Goal: Find specific page/section: Find specific page/section

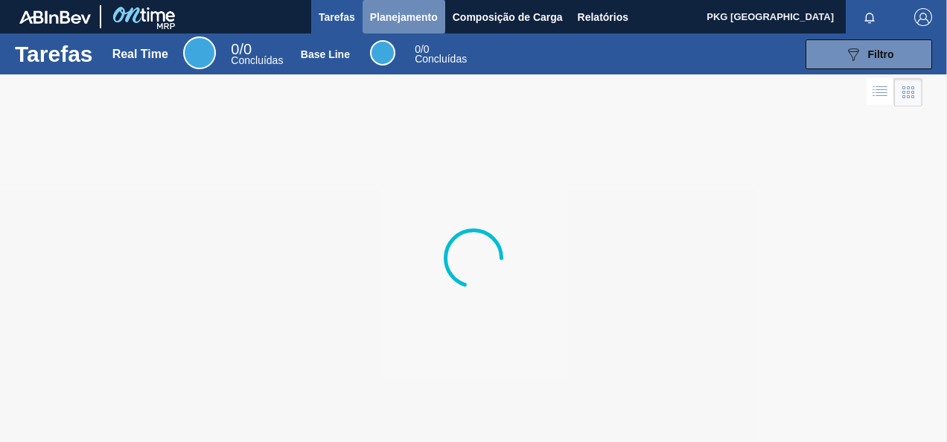
click at [400, 9] on span "Planejamento" at bounding box center [404, 17] width 68 height 18
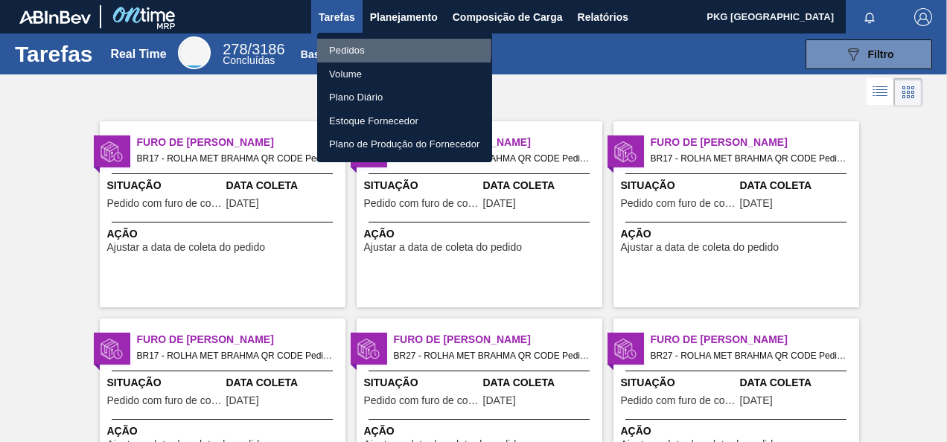
click at [354, 48] on li "Pedidos" at bounding box center [404, 51] width 175 height 24
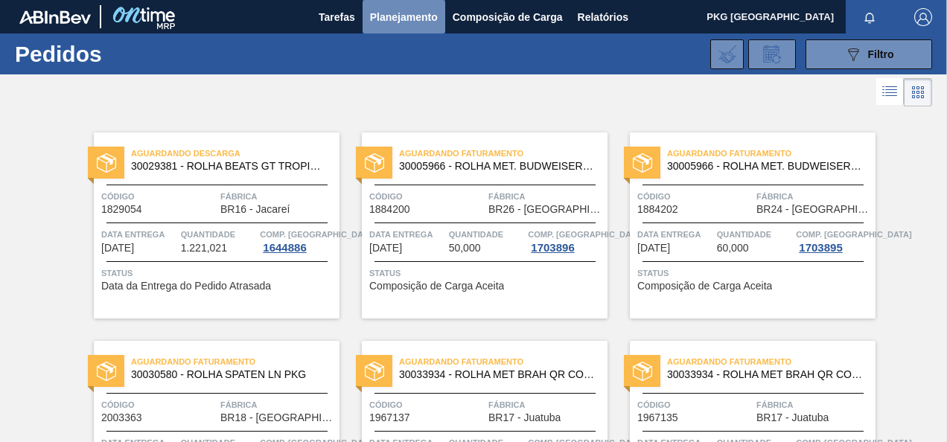
click at [421, 19] on span "Planejamento" at bounding box center [404, 17] width 68 height 18
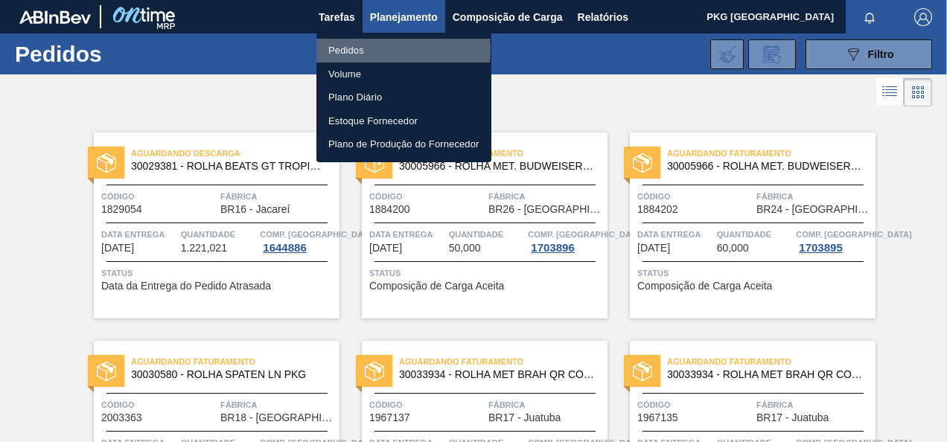
click at [352, 51] on li "Pedidos" at bounding box center [403, 51] width 175 height 24
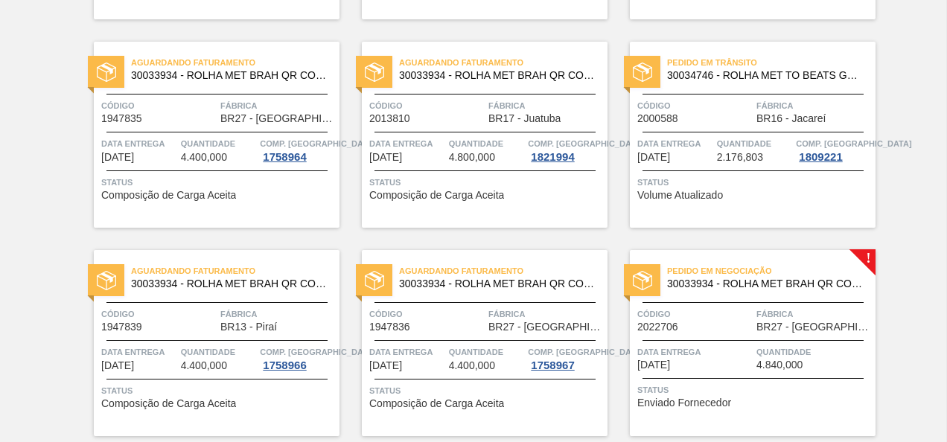
scroll to position [395, 0]
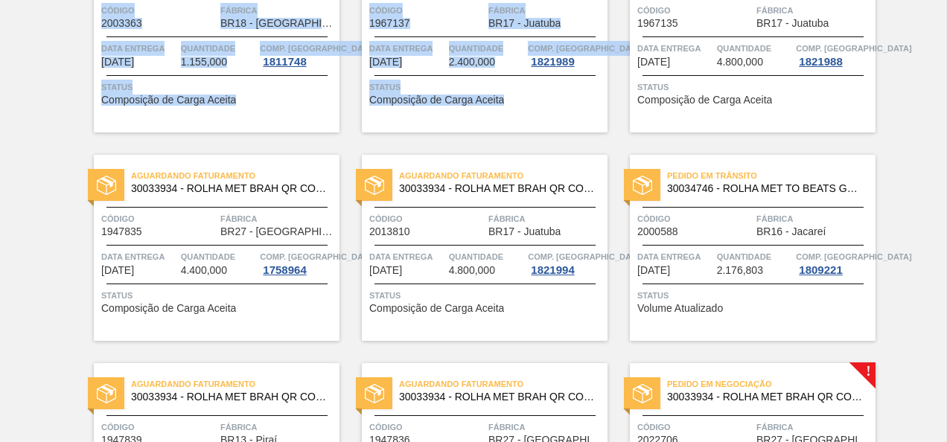
drag, startPoint x: 944, startPoint y: 92, endPoint x: 949, endPoint y: 78, distance: 14.8
click at [946, 0] on html "Tarefas Planejamento Composição de Carga Relatórios PKG [GEOGRAPHIC_DATA] Marca…" at bounding box center [473, 0] width 947 height 0
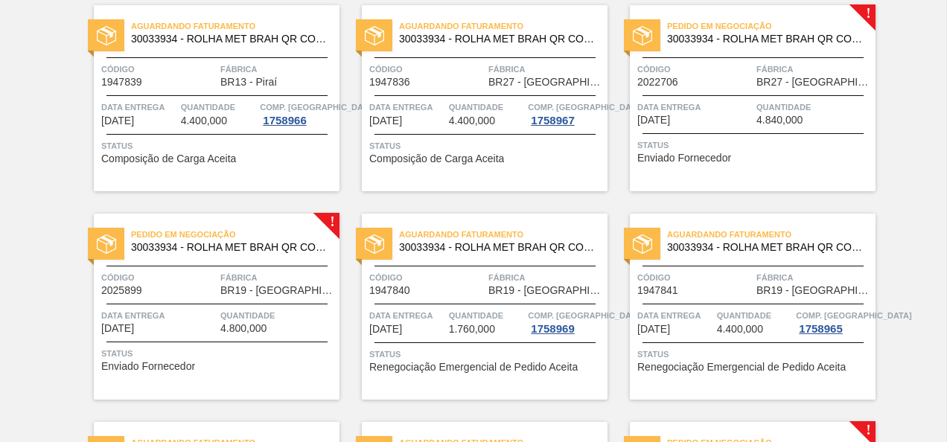
scroll to position [745, 0]
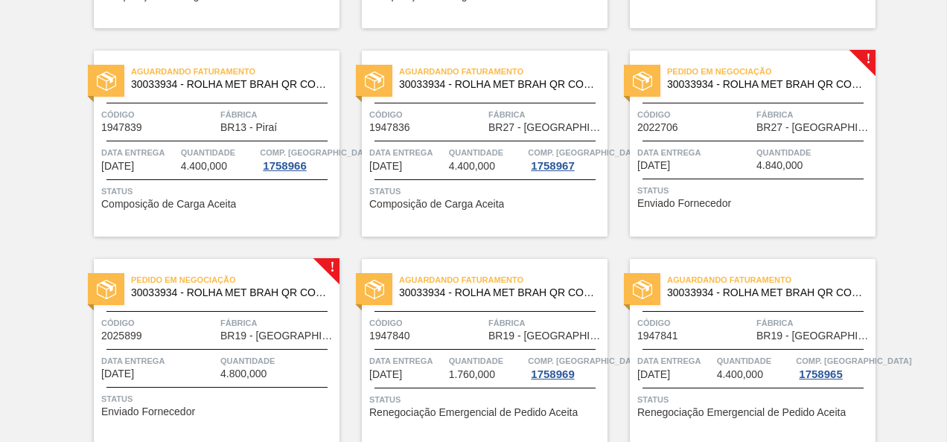
drag, startPoint x: 941, startPoint y: 92, endPoint x: 945, endPoint y: 116, distance: 24.1
click at [945, 116] on main "Tarefas Planejamento Composição de Carga Relatórios PKG [GEOGRAPHIC_DATA] Marca…" at bounding box center [473, 221] width 947 height 442
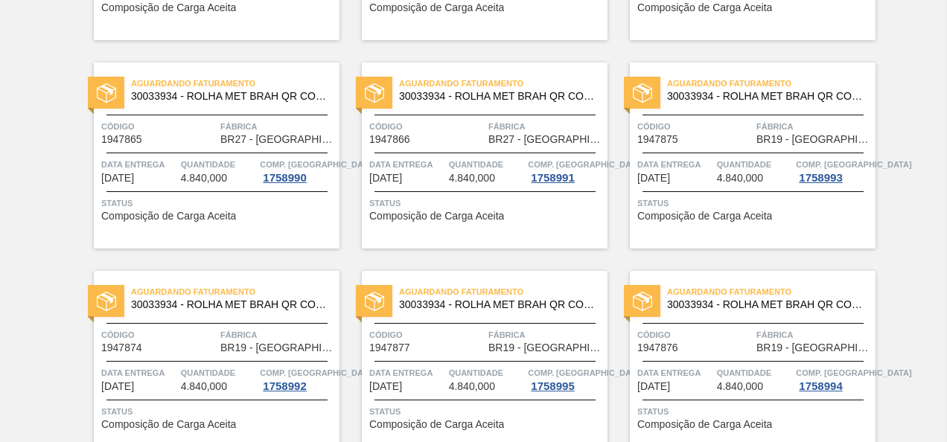
scroll to position [0, 0]
